Goal: Navigation & Orientation: Find specific page/section

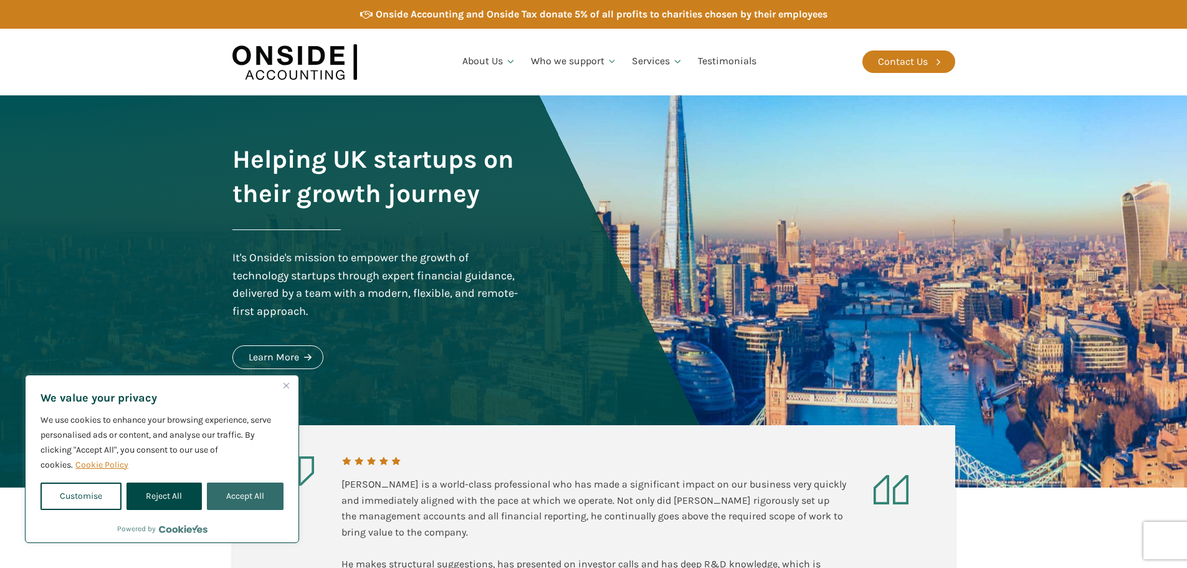
click at [254, 496] on button "Accept All" at bounding box center [245, 495] width 77 height 27
checkbox input "true"
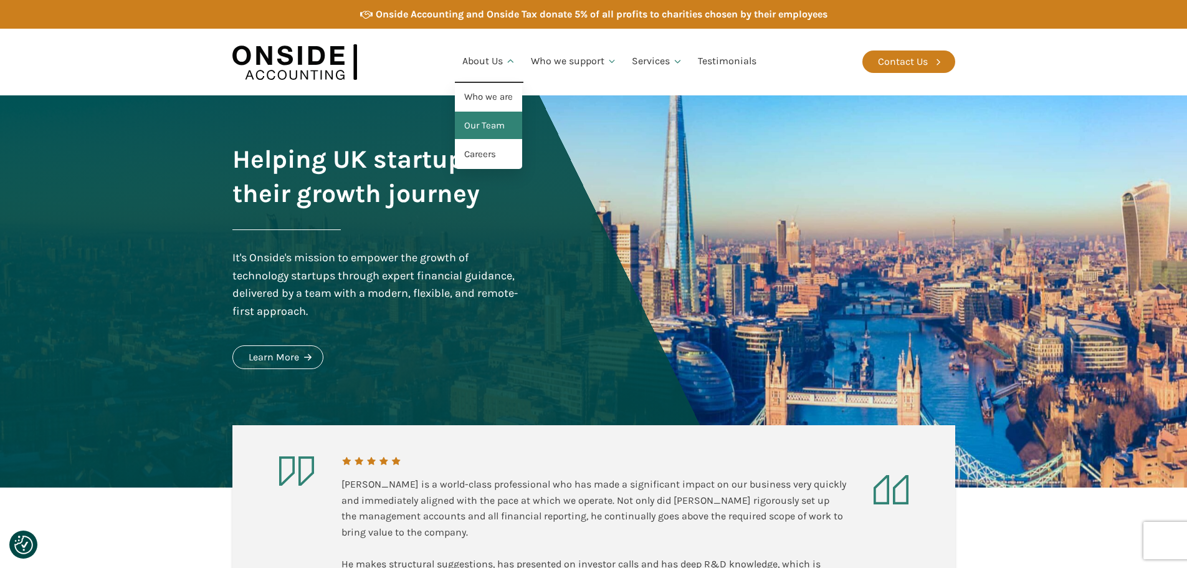
click at [497, 126] on link "Our Team" at bounding box center [488, 126] width 67 height 29
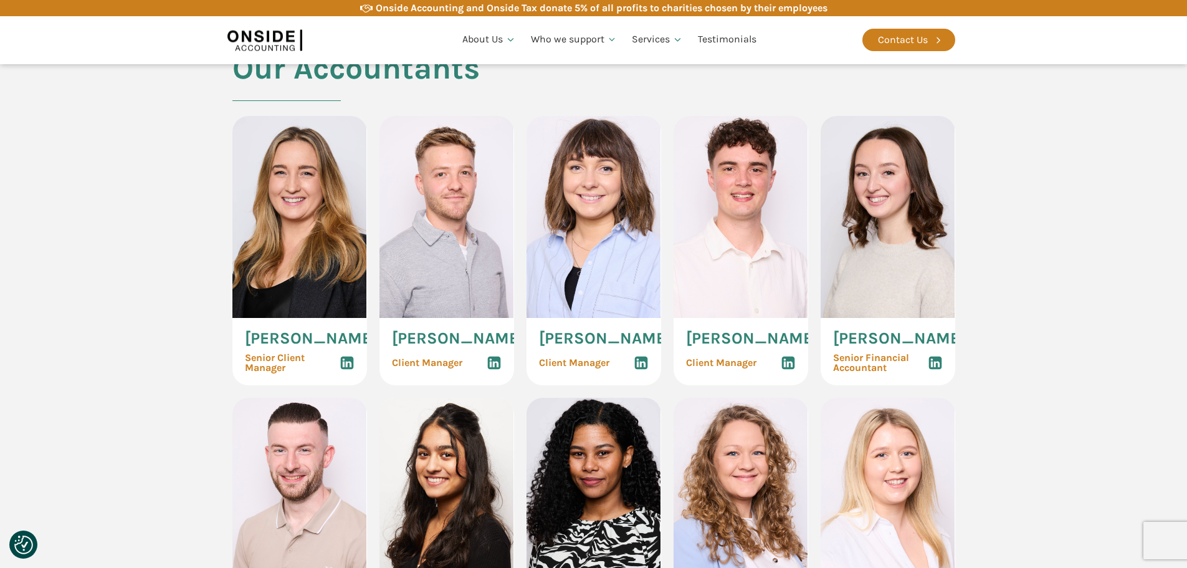
scroll to position [1224, 0]
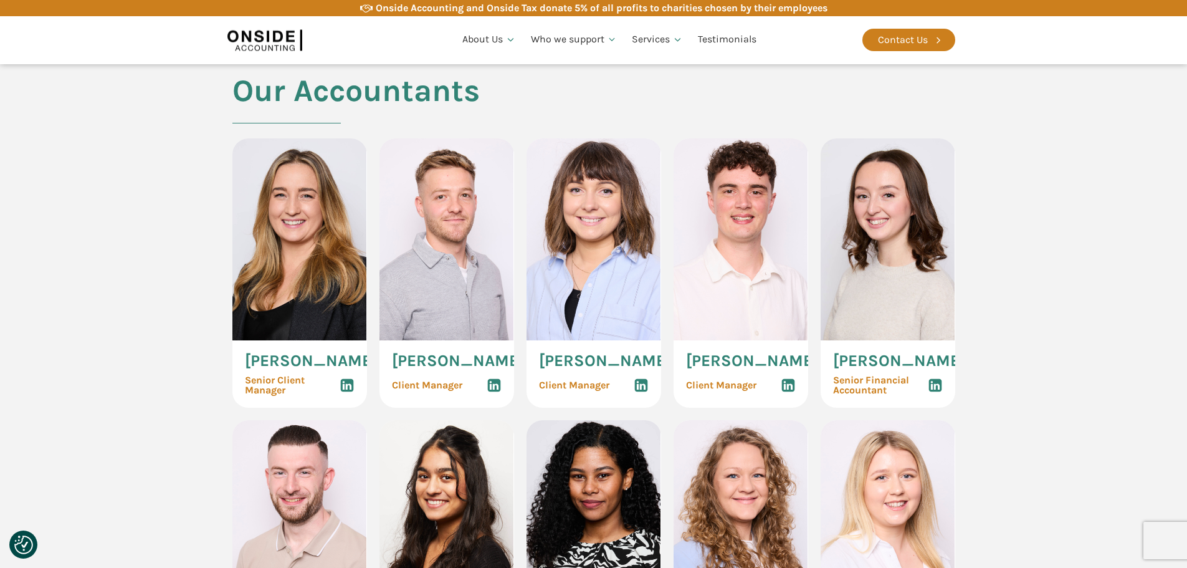
click at [577, 247] on img at bounding box center [593, 239] width 135 height 202
click at [607, 275] on img at bounding box center [593, 239] width 135 height 202
